Goal: Task Accomplishment & Management: Use online tool/utility

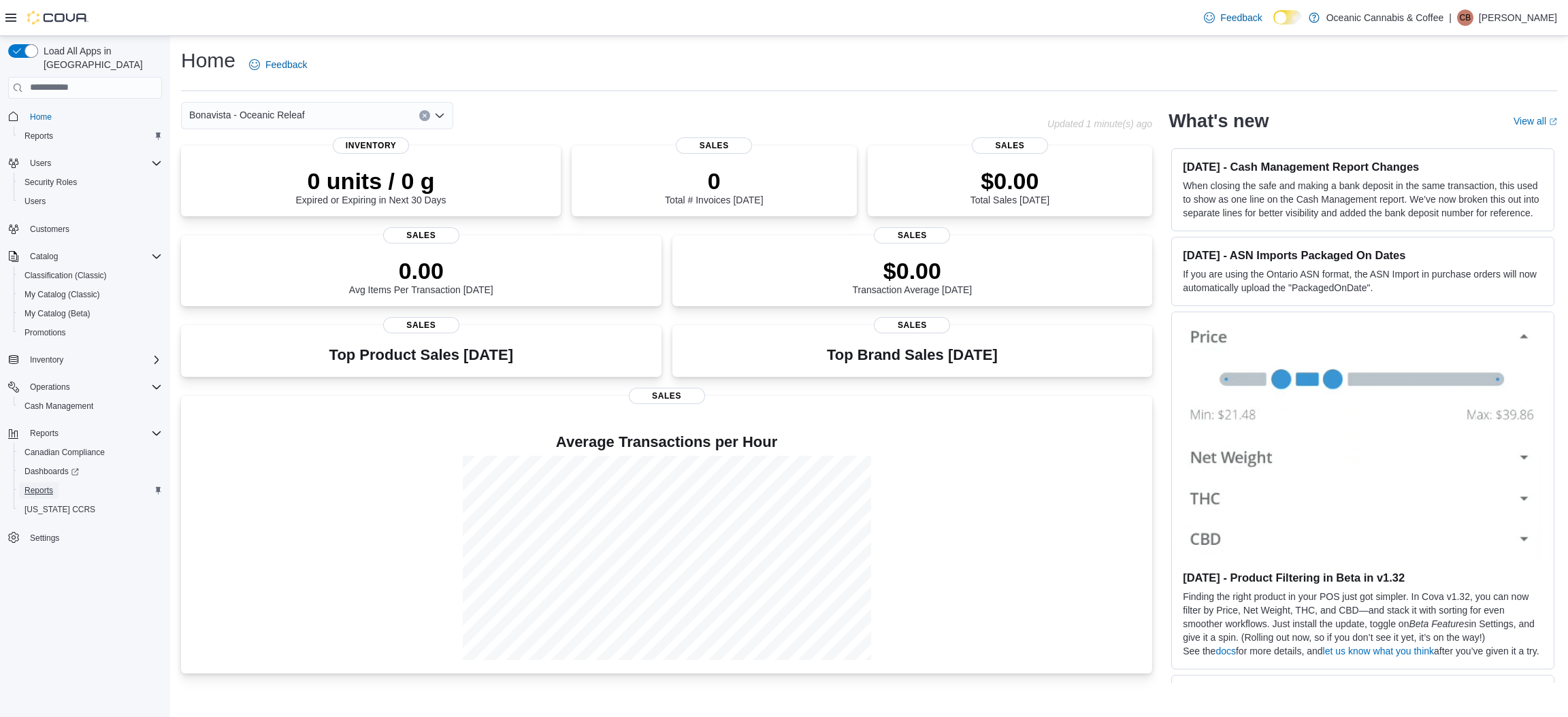
click at [38, 485] on span "Reports" at bounding box center [38, 490] width 28 height 11
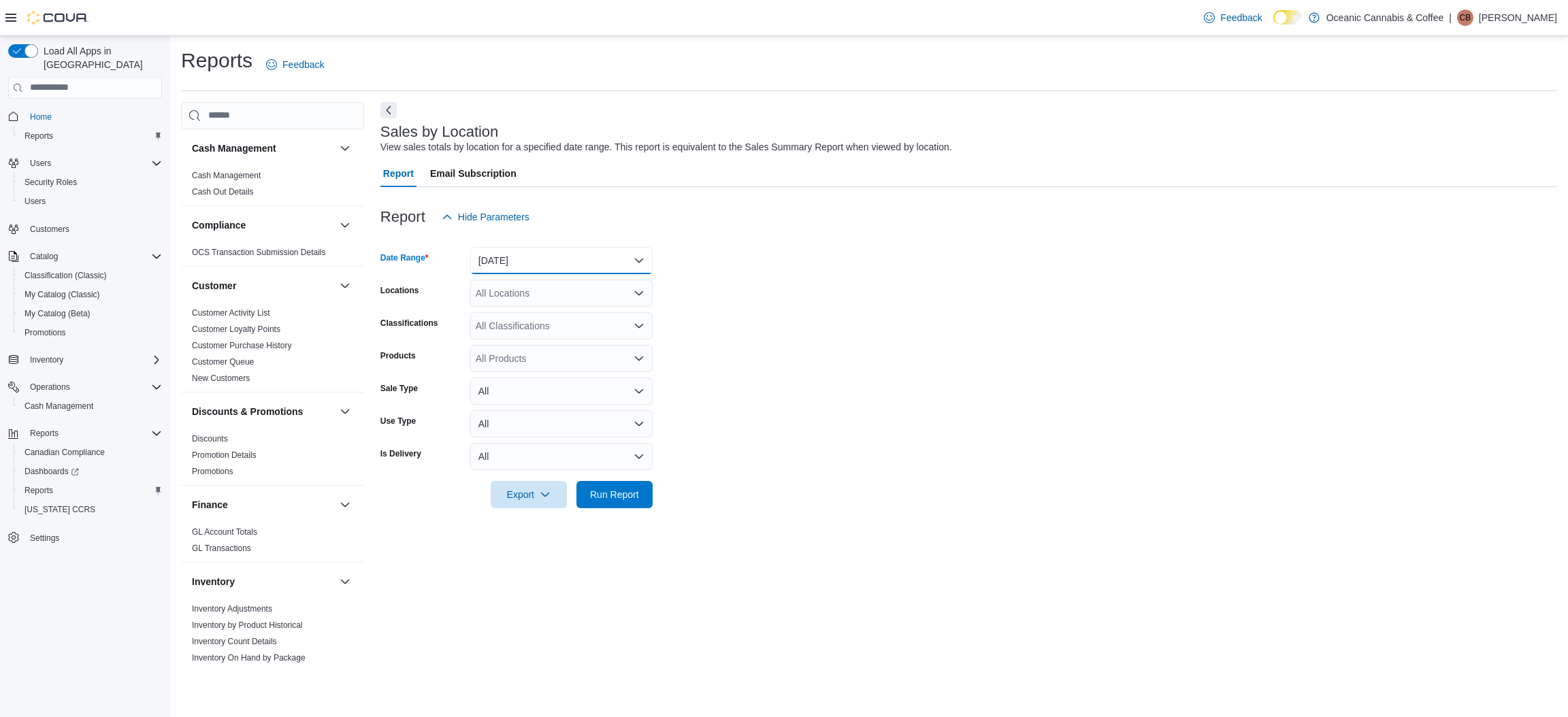
click at [616, 256] on button "[DATE]" at bounding box center [561, 261] width 183 height 28
click at [512, 314] on span "[DATE]" at bounding box center [569, 315] width 155 height 16
click at [620, 489] on span "Run Report" at bounding box center [614, 494] width 49 height 14
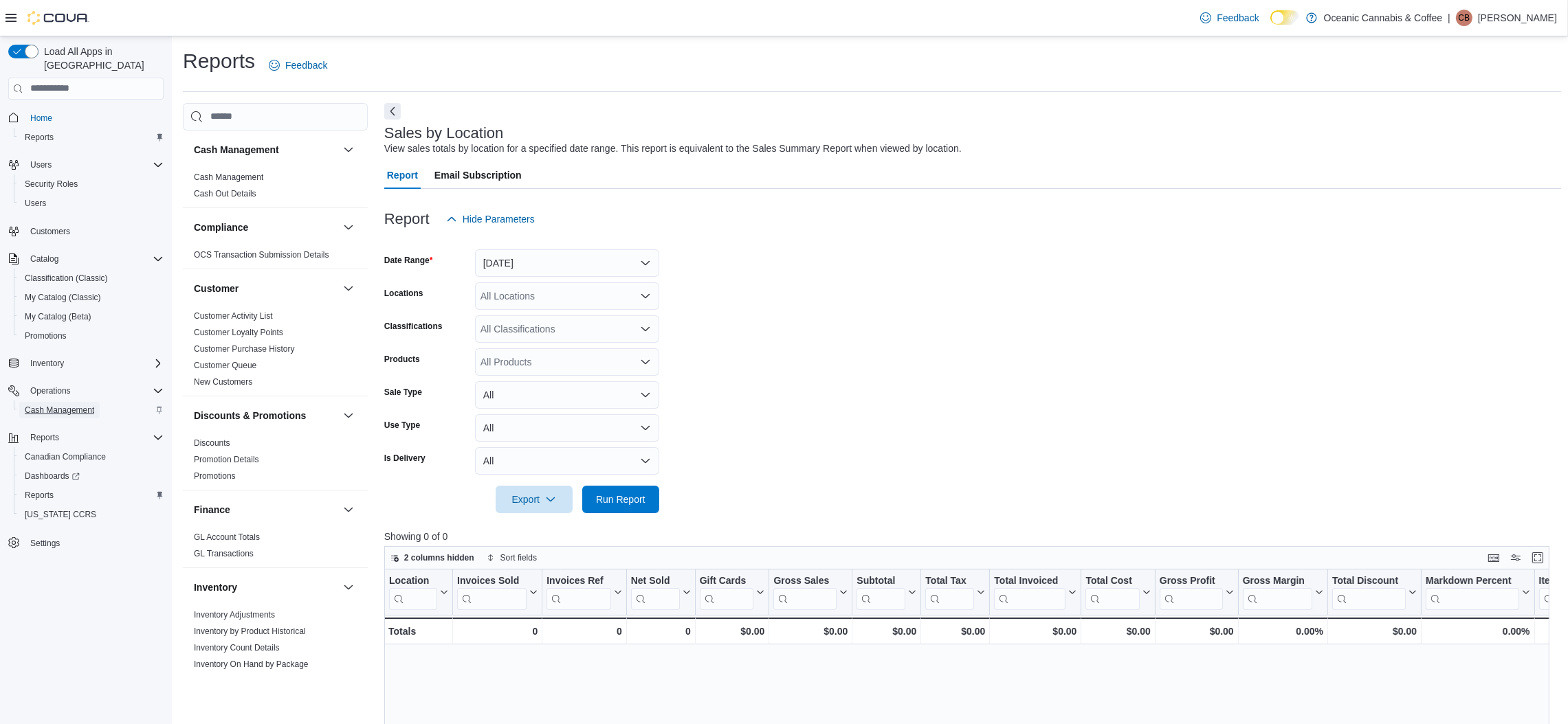
click at [79, 405] on span "Cash Management" at bounding box center [59, 410] width 70 height 11
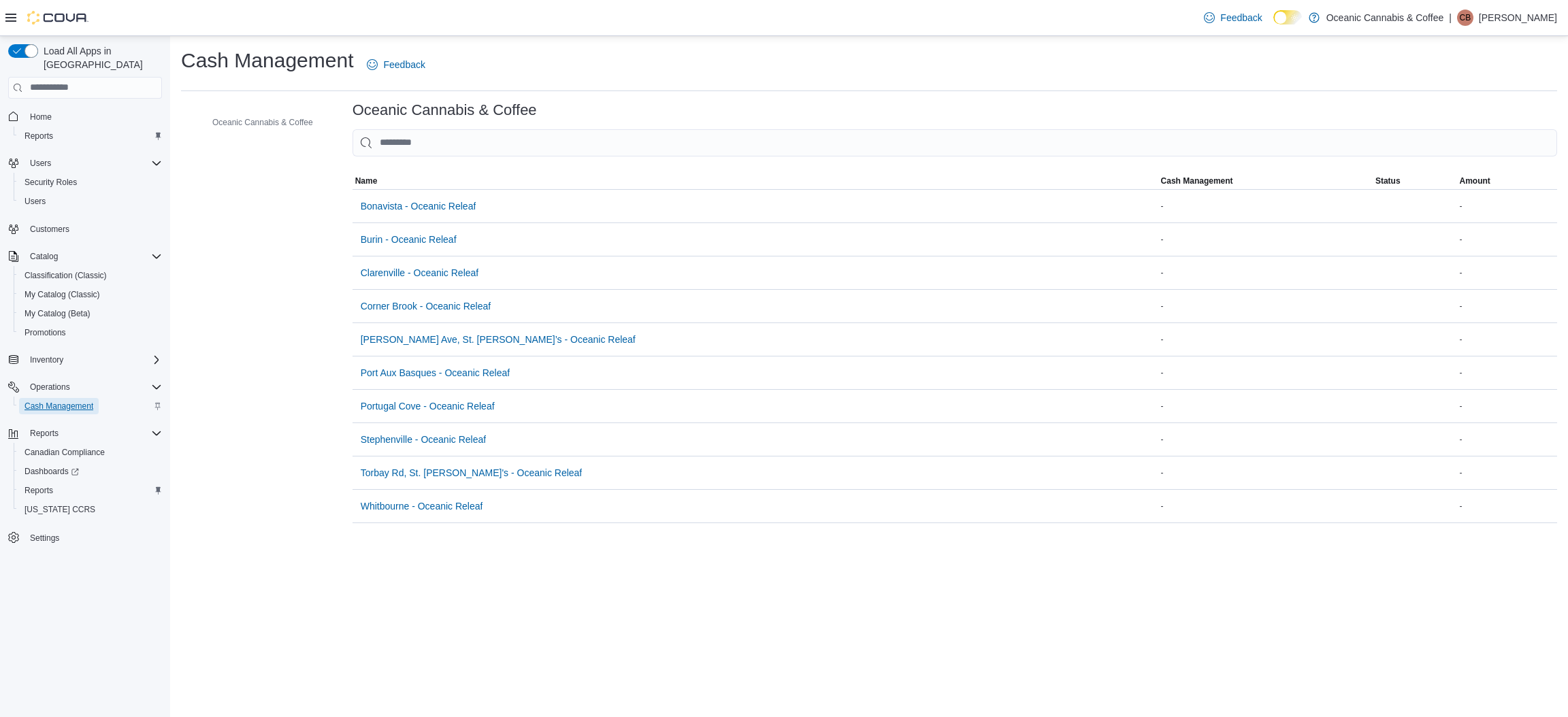
click at [78, 401] on span "Cash Management" at bounding box center [58, 406] width 69 height 11
click at [37, 485] on span "Reports" at bounding box center [38, 490] width 28 height 11
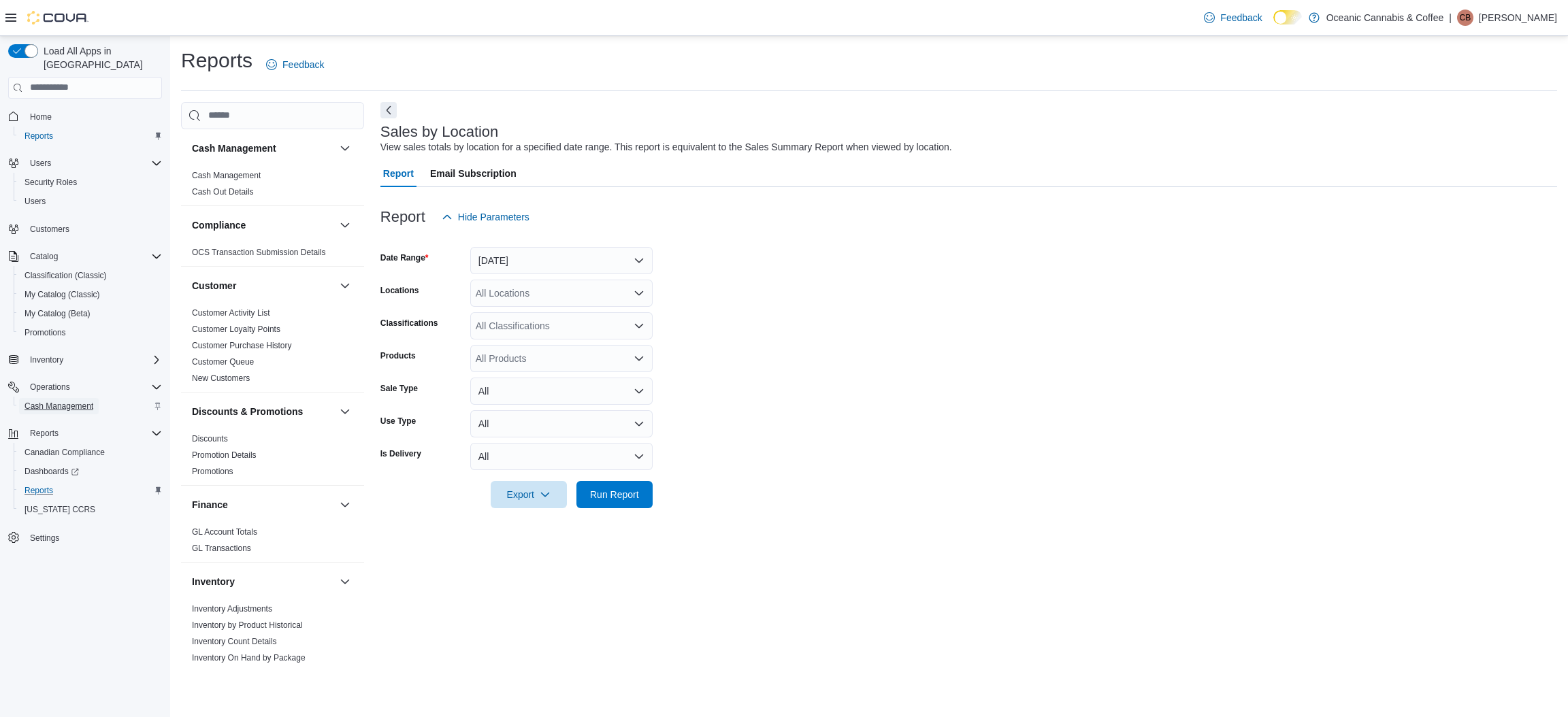
click at [53, 401] on span "Cash Management" at bounding box center [58, 406] width 69 height 11
